Goal: Task Accomplishment & Management: Manage account settings

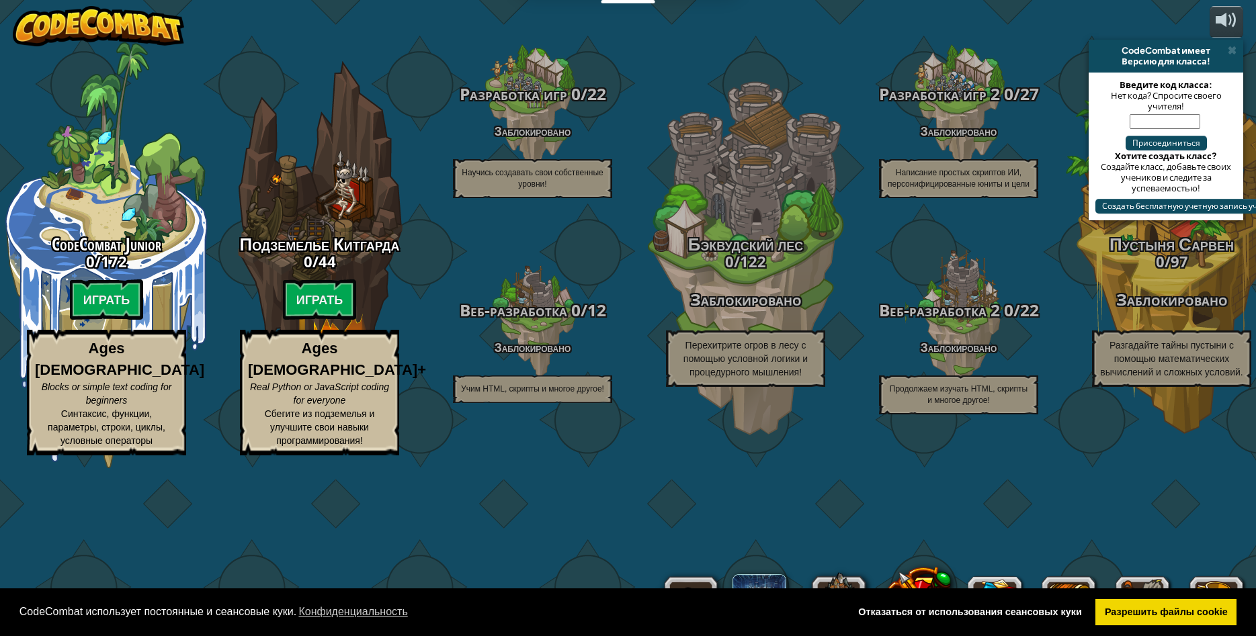
select select "ru"
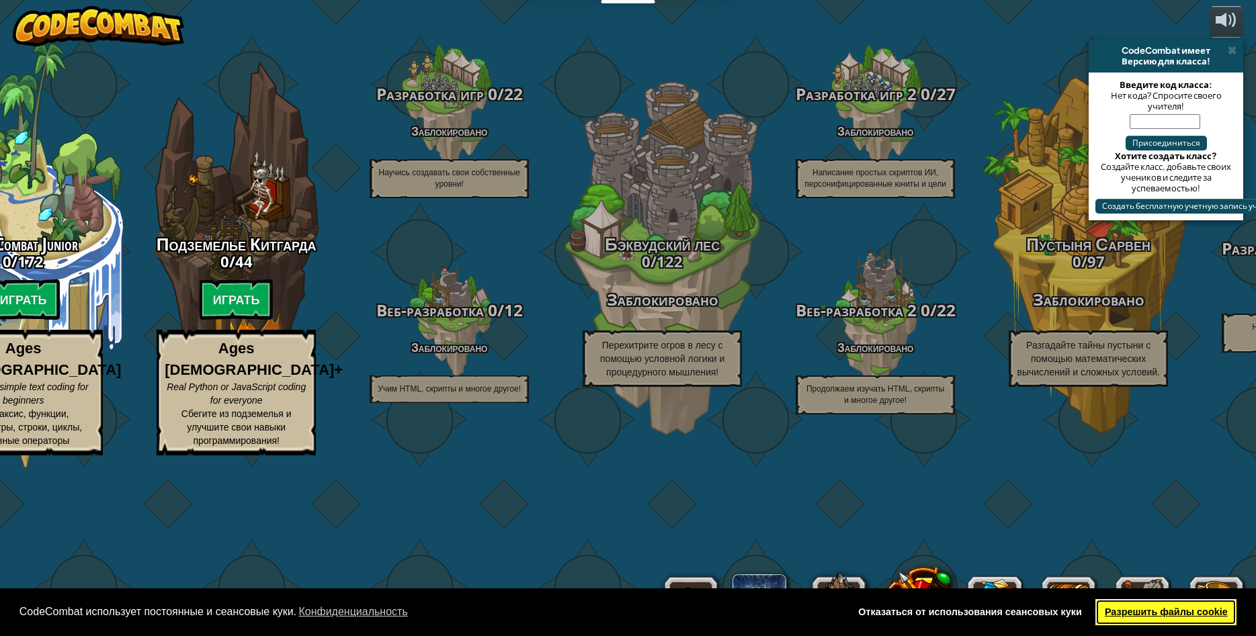
click at [1125, 615] on link "Разрешить файлы cookie" at bounding box center [1165, 612] width 141 height 27
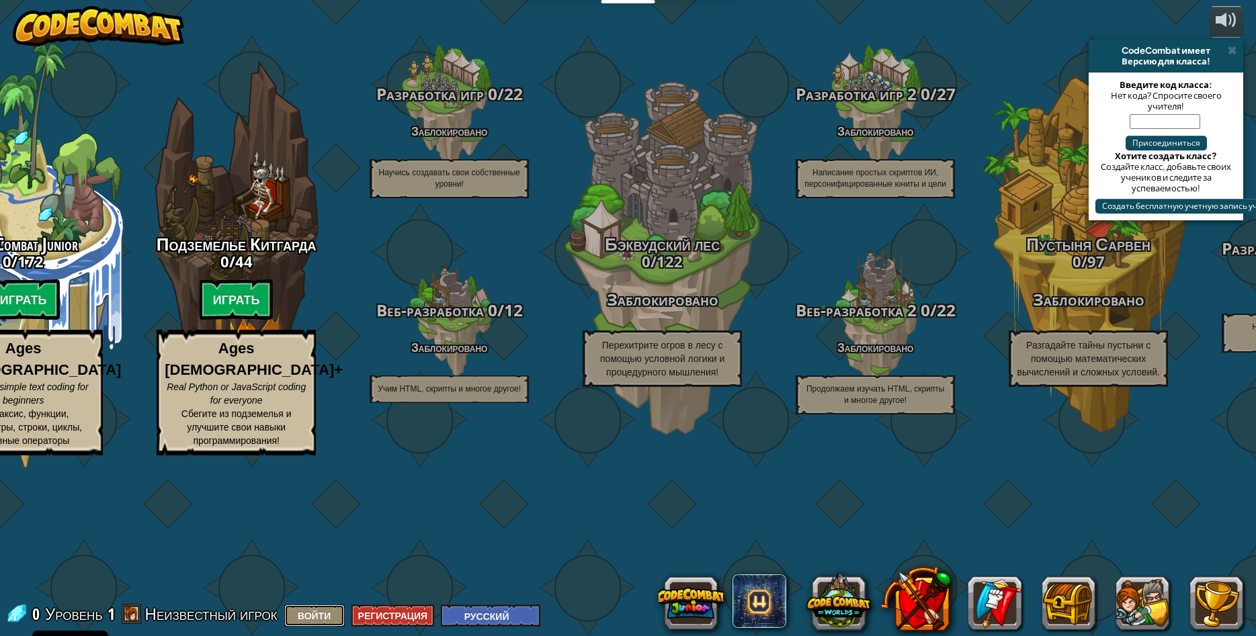
click at [339, 614] on button "Войти" at bounding box center [314, 616] width 60 height 22
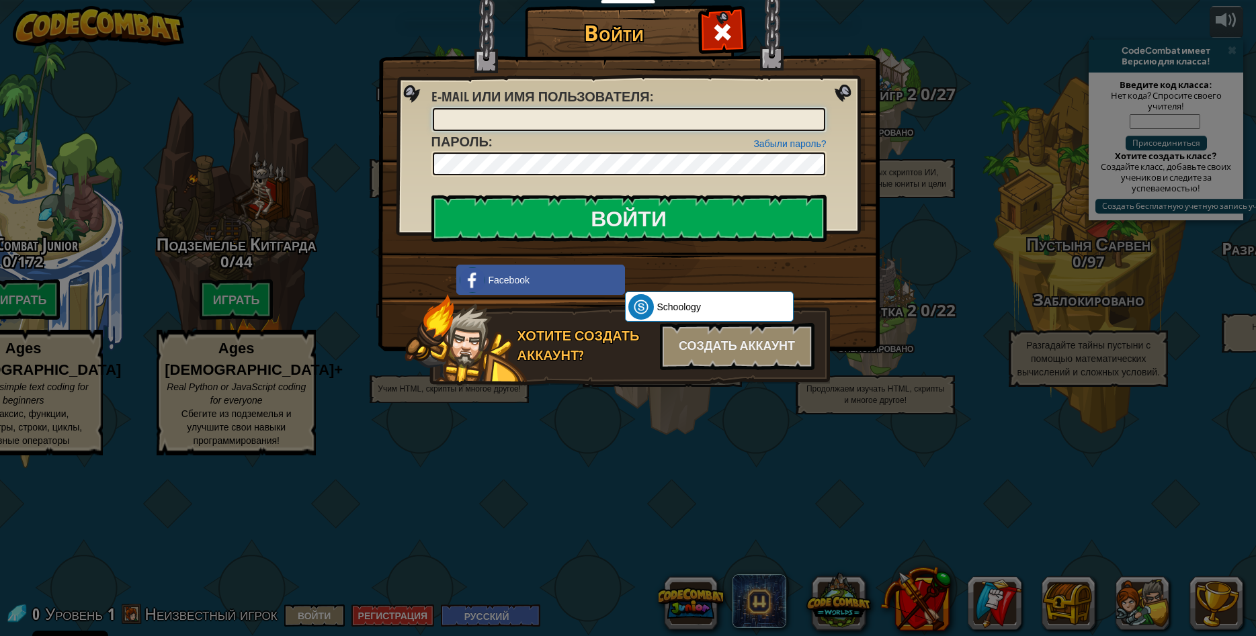
click at [721, 111] on input "E-mail или имя пользователя :" at bounding box center [629, 119] width 392 height 23
paste input "[EMAIL_ADDRESS][DOMAIN_NAME]"
type input "[EMAIL_ADDRESS][DOMAIN_NAME]"
click at [431, 195] on input "Войти" at bounding box center [628, 218] width 395 height 47
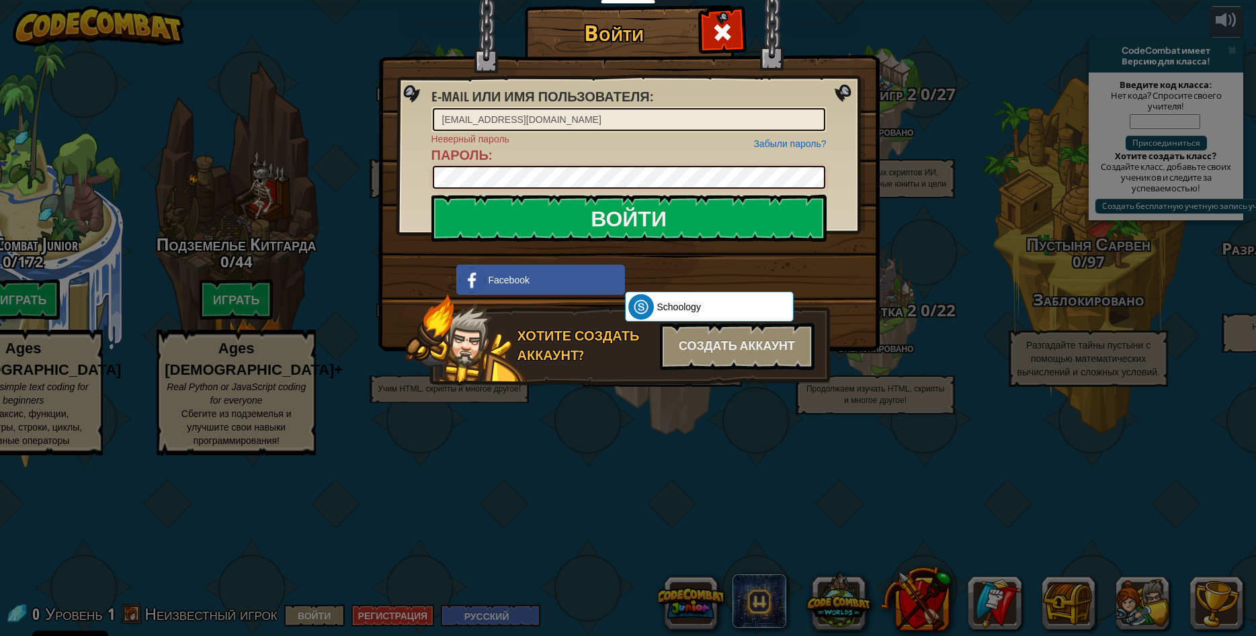
click at [431, 195] on input "Войти" at bounding box center [628, 218] width 395 height 47
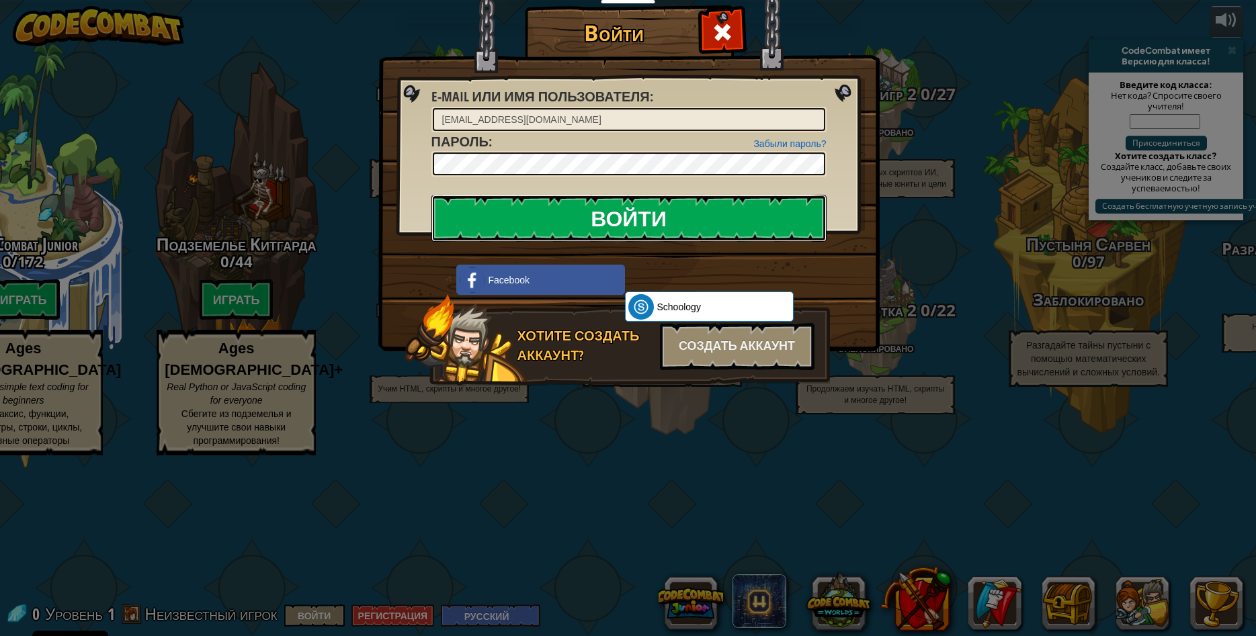
click at [456, 221] on input "Войти" at bounding box center [628, 218] width 395 height 47
